Goal: Find specific page/section

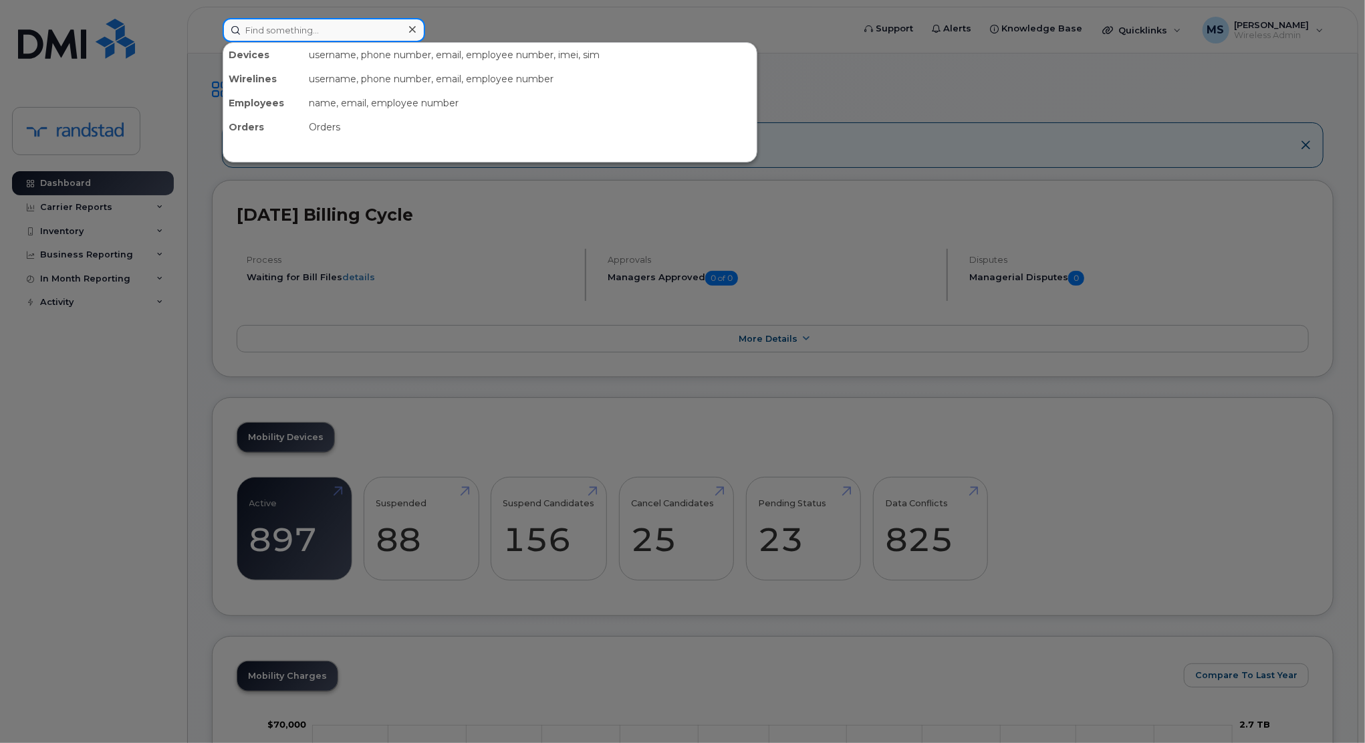
click at [390, 39] on input at bounding box center [324, 30] width 203 height 24
type input "[PERSON_NAME]"
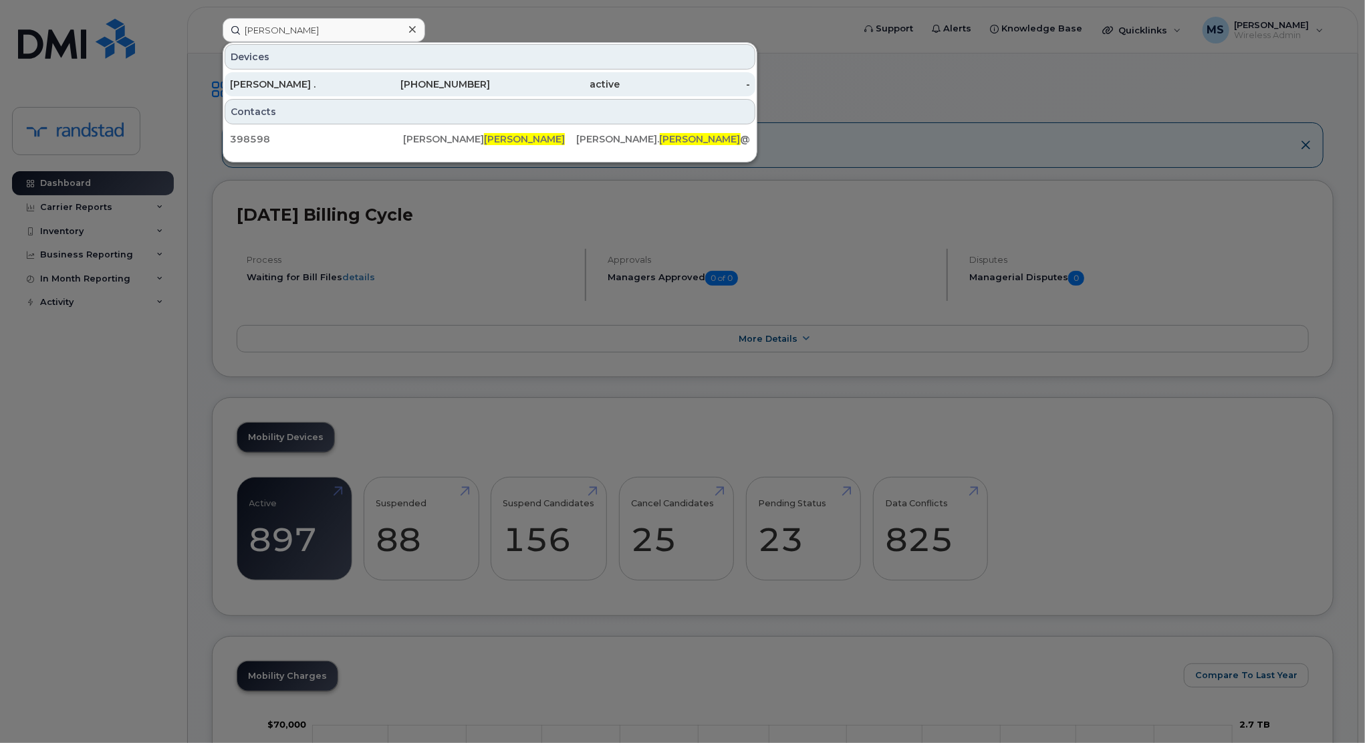
click at [282, 72] on div "[PERSON_NAME] ." at bounding box center [295, 84] width 130 height 24
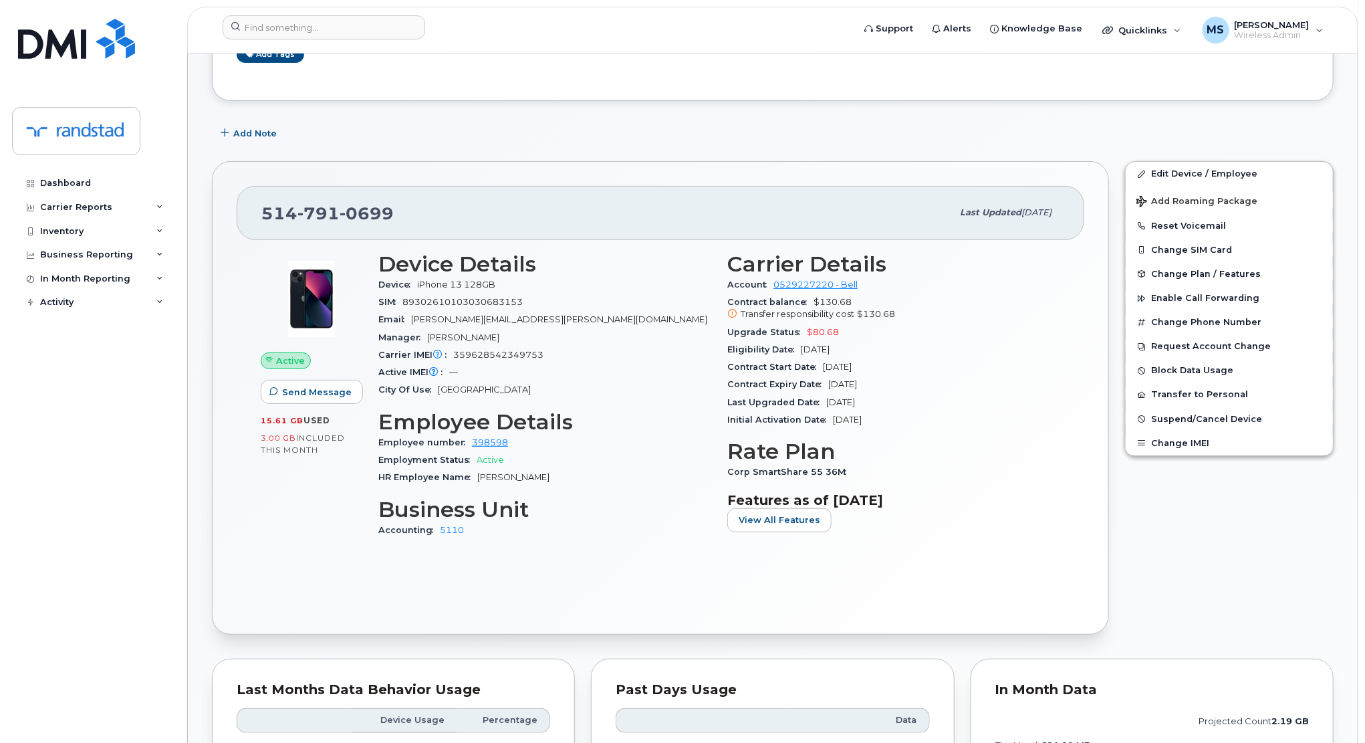
scroll to position [166, 0]
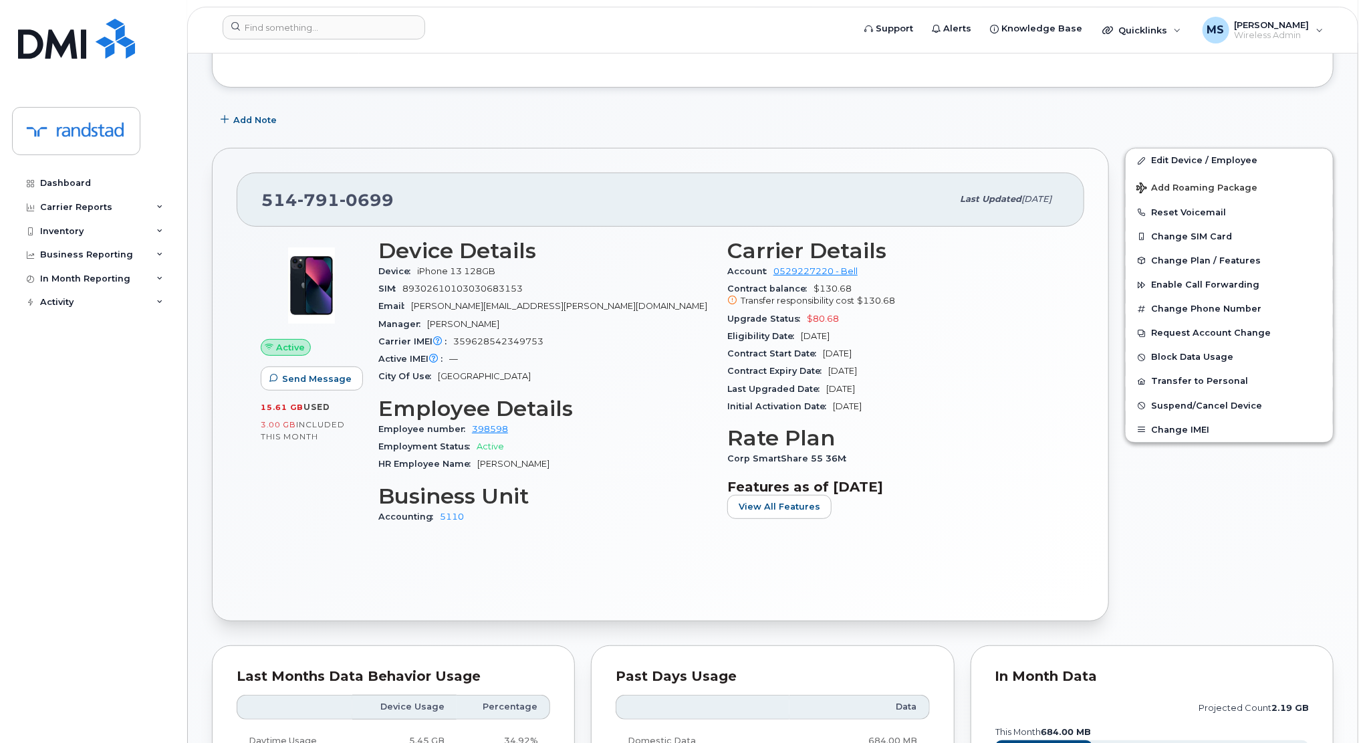
click at [146, 435] on div "Dashboard Carrier Reports Monthly Billing Data Daily Data Pooling Data Behavior…" at bounding box center [94, 447] width 165 height 552
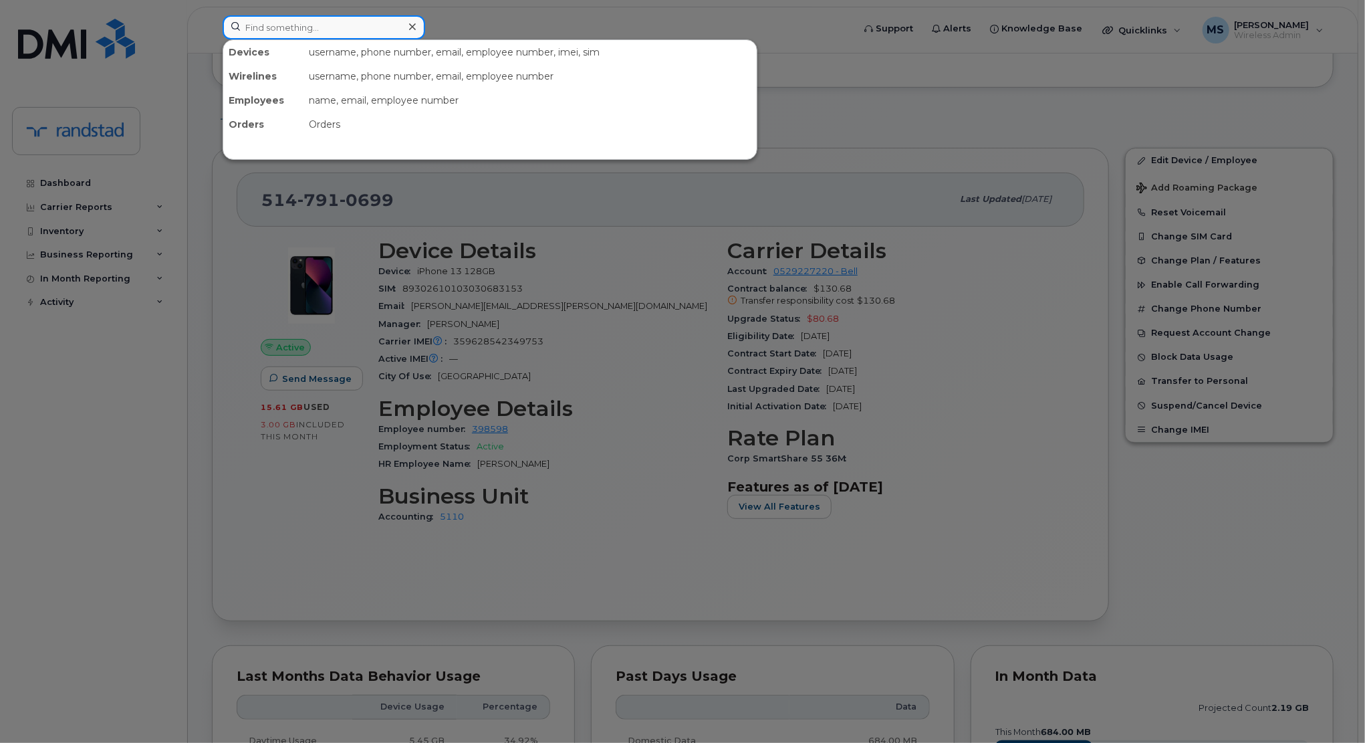
click at [384, 33] on input at bounding box center [324, 27] width 203 height 24
click at [102, 425] on div at bounding box center [682, 371] width 1365 height 743
